Goal: Register for event/course

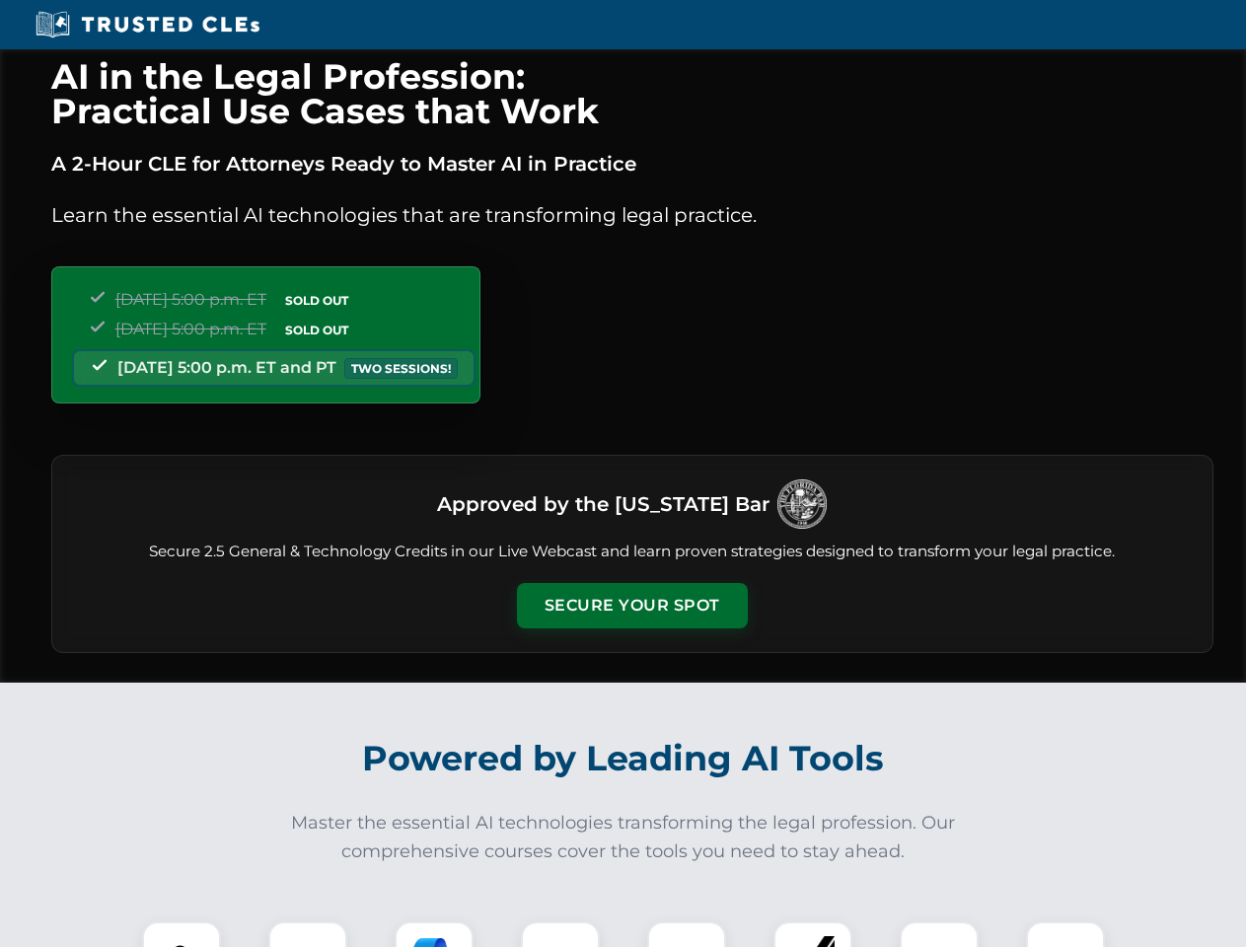
click at [631, 606] on button "Secure Your Spot" at bounding box center [632, 605] width 231 height 45
click at [181, 934] on img at bounding box center [181, 960] width 57 height 57
